Goal: Task Accomplishment & Management: Complete application form

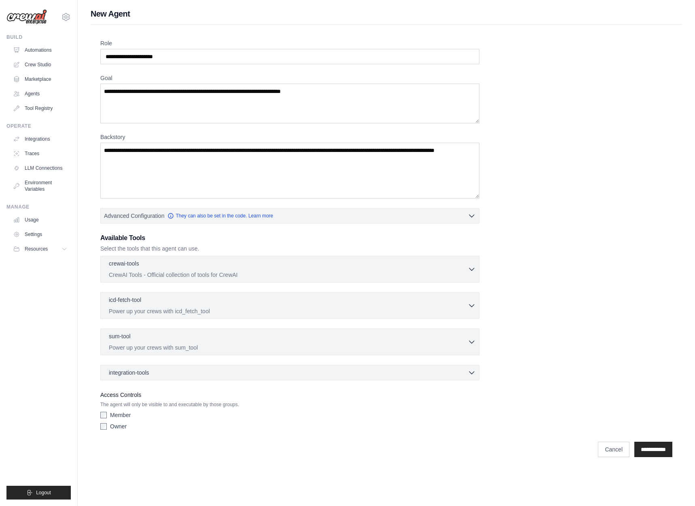
click at [554, 167] on div "Role Goal [GEOGRAPHIC_DATA] Advanced Configuration They can also be set in the …" at bounding box center [386, 236] width 572 height 395
click at [240, 61] on input "Role" at bounding box center [289, 56] width 379 height 15
click at [176, 58] on input "Role" at bounding box center [289, 56] width 379 height 15
click at [177, 58] on input "Role" at bounding box center [289, 56] width 379 height 15
click at [177, 57] on input "Role" at bounding box center [289, 56] width 379 height 15
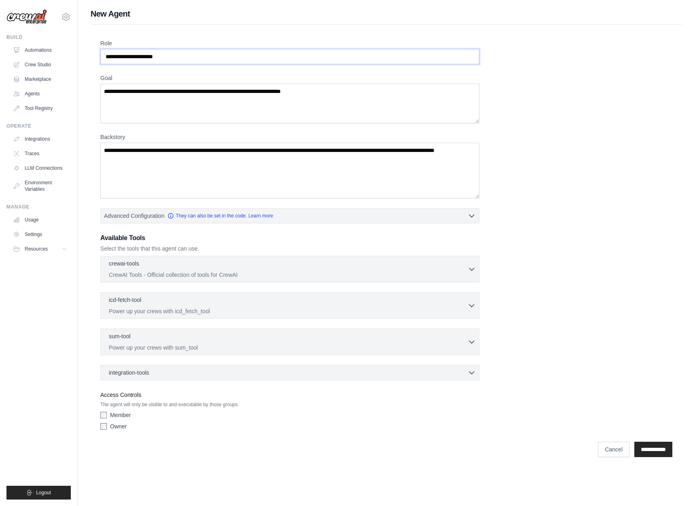
click at [175, 57] on input "Role" at bounding box center [289, 56] width 379 height 15
click at [168, 56] on input "Role" at bounding box center [289, 56] width 379 height 15
drag, startPoint x: 164, startPoint y: 57, endPoint x: 147, endPoint y: 58, distance: 17.0
click at [149, 58] on input "Role" at bounding box center [289, 56] width 379 height 15
click at [146, 58] on input "Role" at bounding box center [289, 56] width 379 height 15
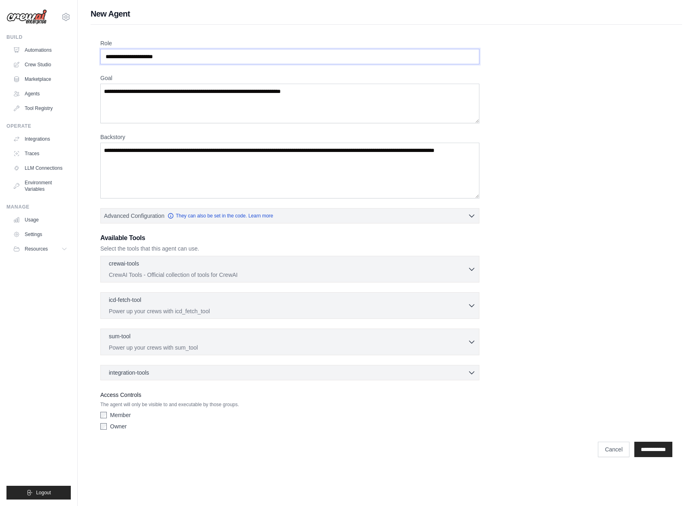
drag, startPoint x: 139, startPoint y: 54, endPoint x: 294, endPoint y: 92, distance: 158.7
click at [139, 54] on input "Role" at bounding box center [289, 56] width 379 height 15
drag, startPoint x: 344, startPoint y: 263, endPoint x: 332, endPoint y: 257, distance: 13.6
click at [343, 262] on div "crewai-tools 0 selected" at bounding box center [288, 265] width 359 height 10
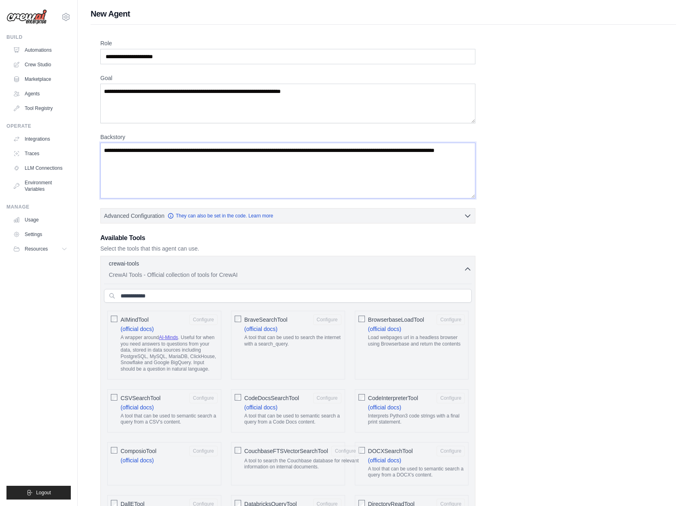
click at [193, 165] on textarea "Backstory" at bounding box center [287, 171] width 375 height 56
click at [193, 163] on textarea "Backstory" at bounding box center [287, 171] width 375 height 56
click at [191, 168] on textarea "Backstory" at bounding box center [287, 171] width 375 height 56
click at [186, 164] on textarea "Backstory" at bounding box center [287, 171] width 375 height 56
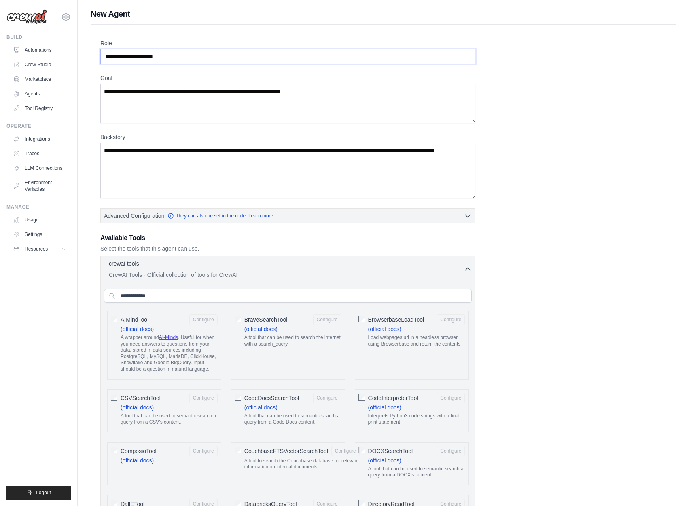
click at [133, 61] on input "Role" at bounding box center [287, 56] width 375 height 15
click at [133, 60] on input "Role" at bounding box center [287, 56] width 375 height 15
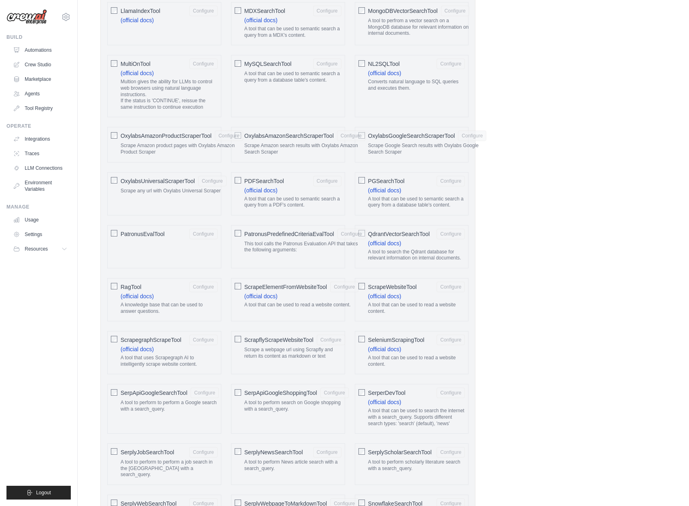
scroll to position [809, 0]
click at [130, 296] on link "(official docs)" at bounding box center [136, 294] width 33 height 6
click at [573, 256] on div "Role Goal [GEOGRAPHIC_DATA] Advanced Configuration They can also be set in the …" at bounding box center [383, 141] width 566 height 1820
click at [479, 305] on div "Role Goal [GEOGRAPHIC_DATA] Advanced Configuration They can also be set in the …" at bounding box center [383, 141] width 566 height 1820
